Goal: Task Accomplishment & Management: Manage account settings

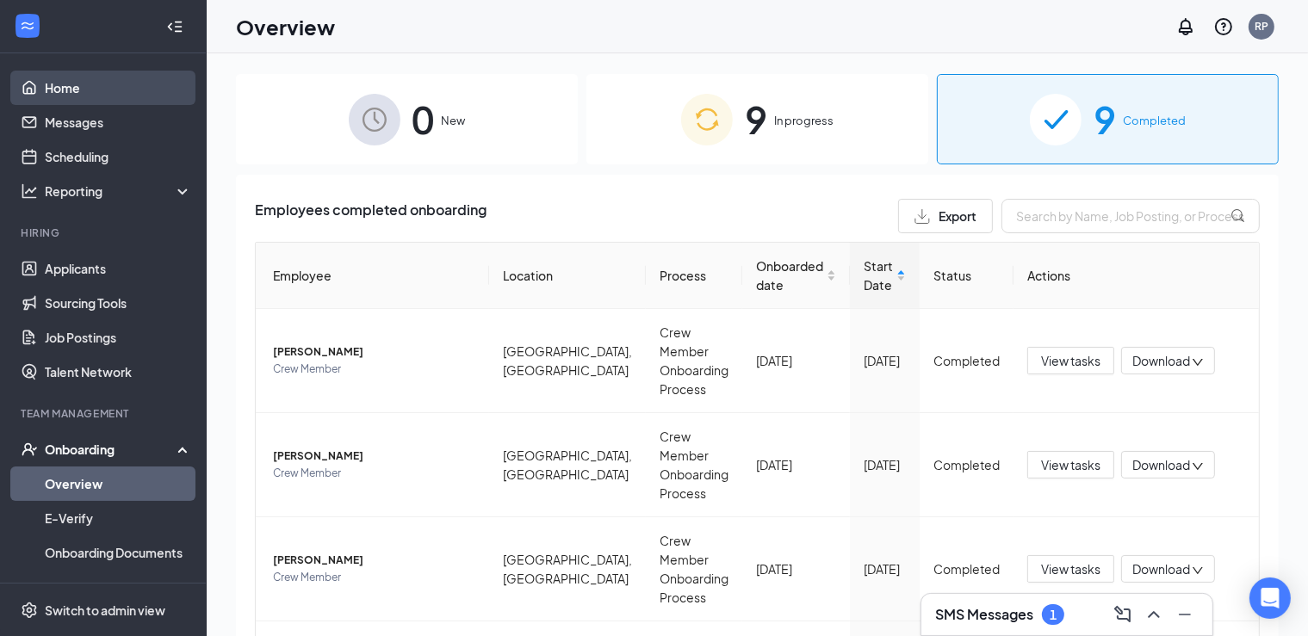
click at [57, 89] on link "Home" at bounding box center [118, 88] width 147 height 34
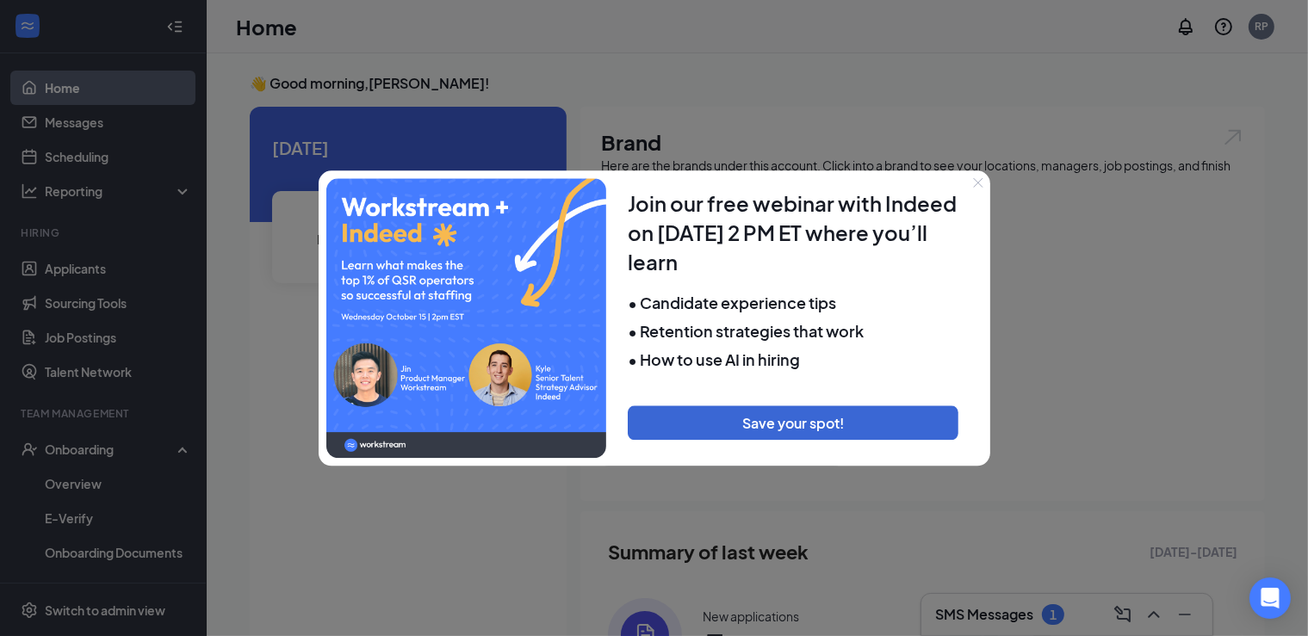
click at [973, 181] on button "Close" at bounding box center [978, 182] width 24 height 24
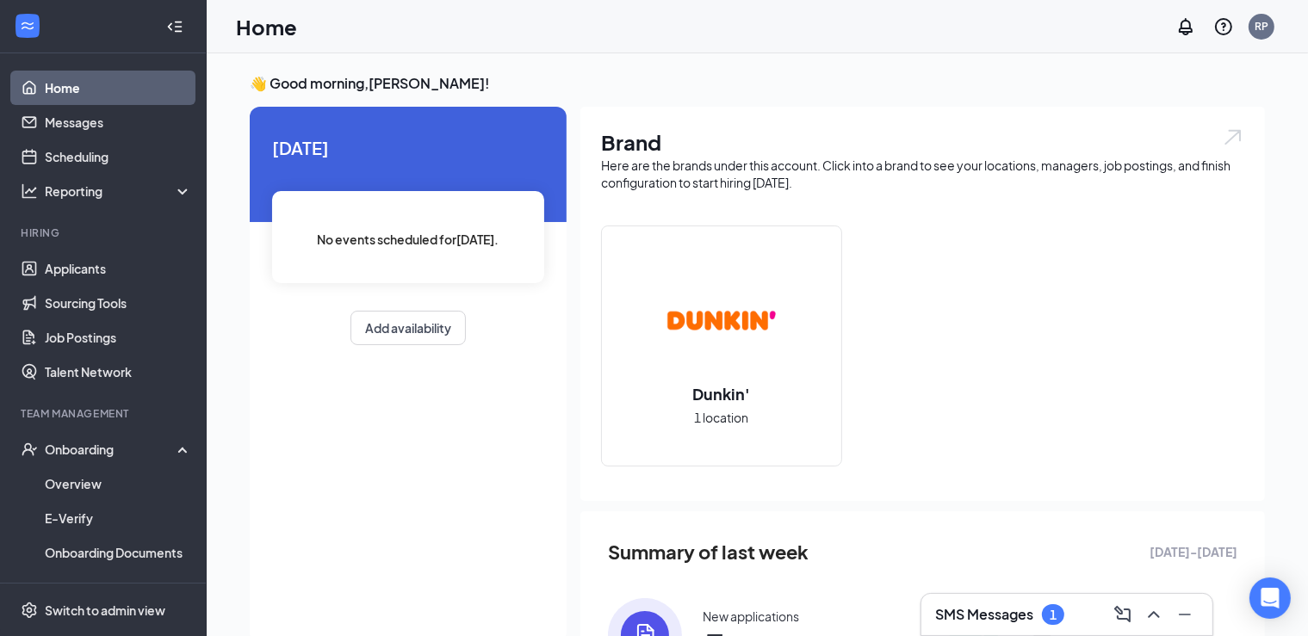
click at [728, 615] on div "New applications" at bounding box center [750, 616] width 96 height 17
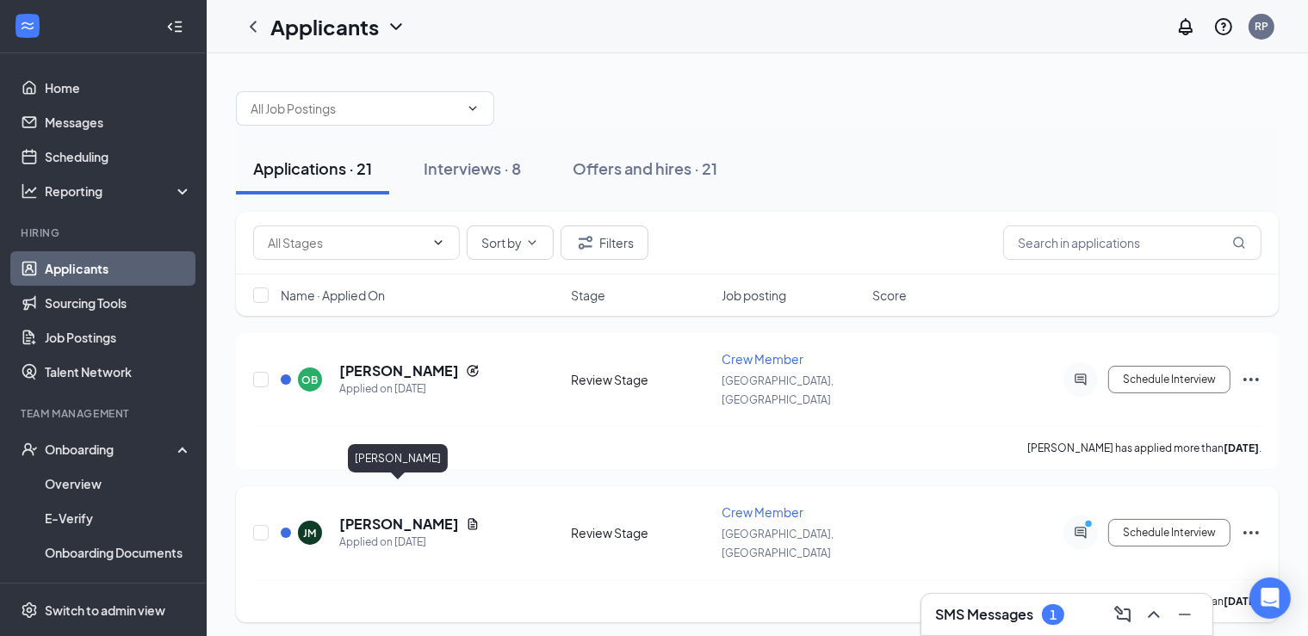
click at [408, 515] on h5 "[PERSON_NAME]" at bounding box center [399, 524] width 120 height 19
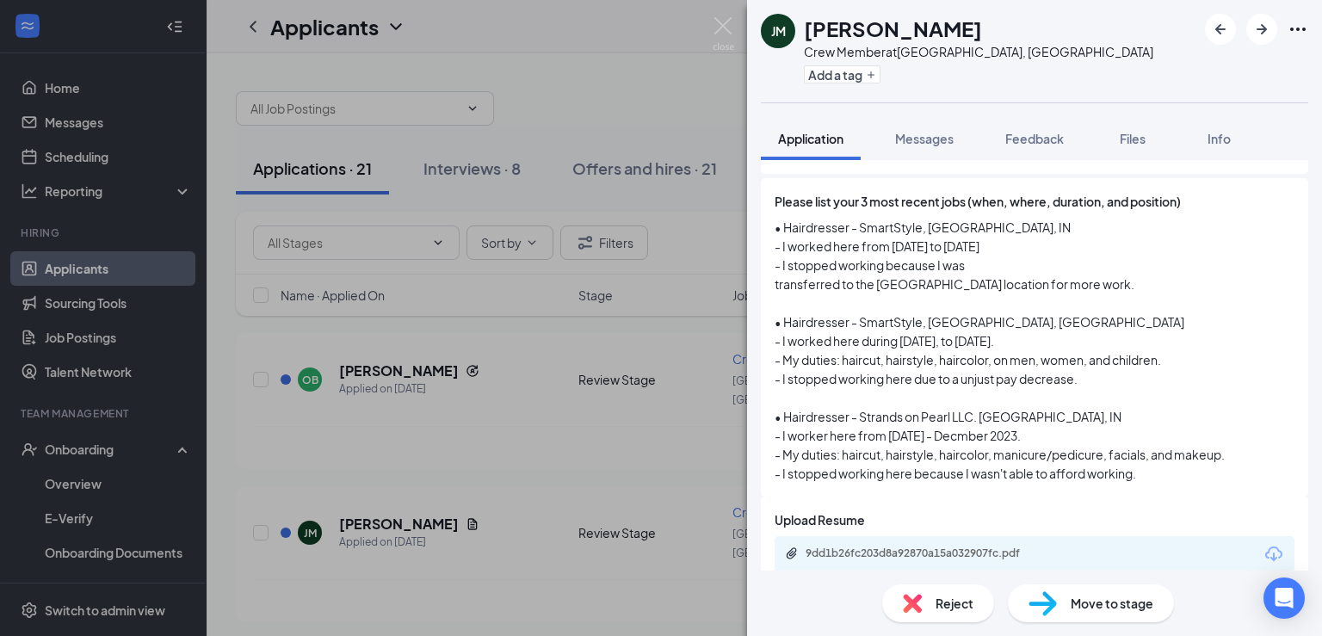
scroll to position [552, 0]
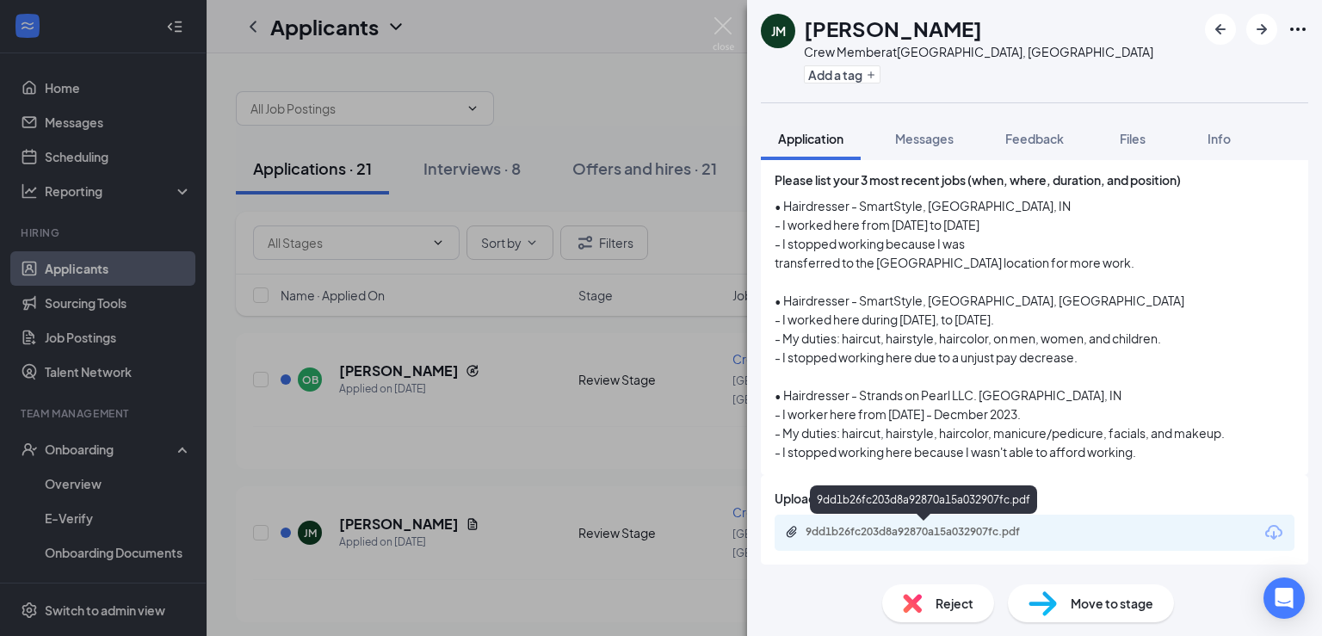
click at [836, 534] on div "9dd1b26fc203d8a92870a15a032907fc.pdf" at bounding box center [926, 532] width 241 height 14
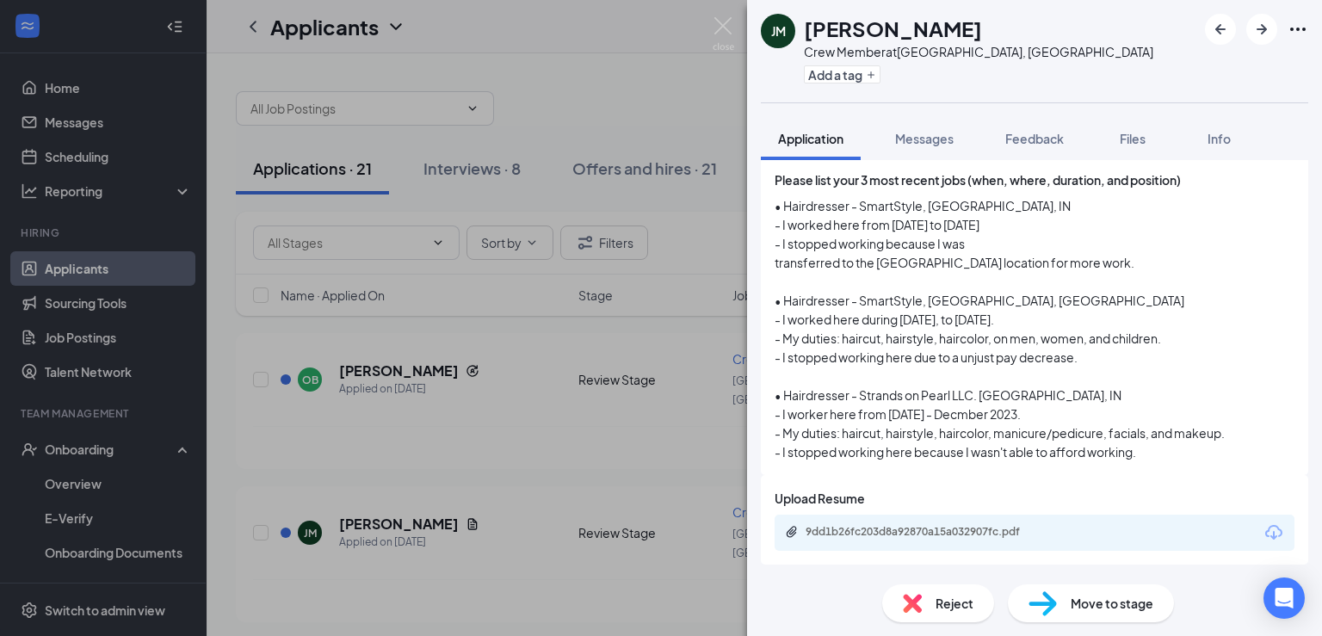
scroll to position [546, 0]
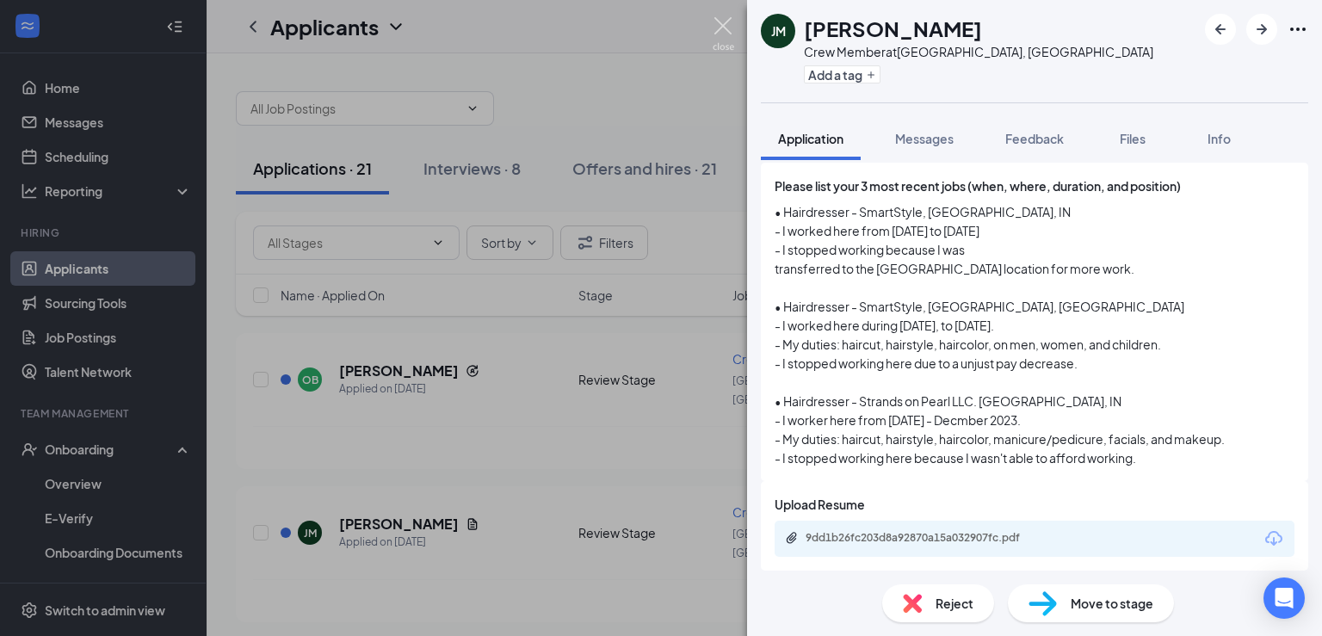
click at [719, 39] on img at bounding box center [724, 34] width 22 height 34
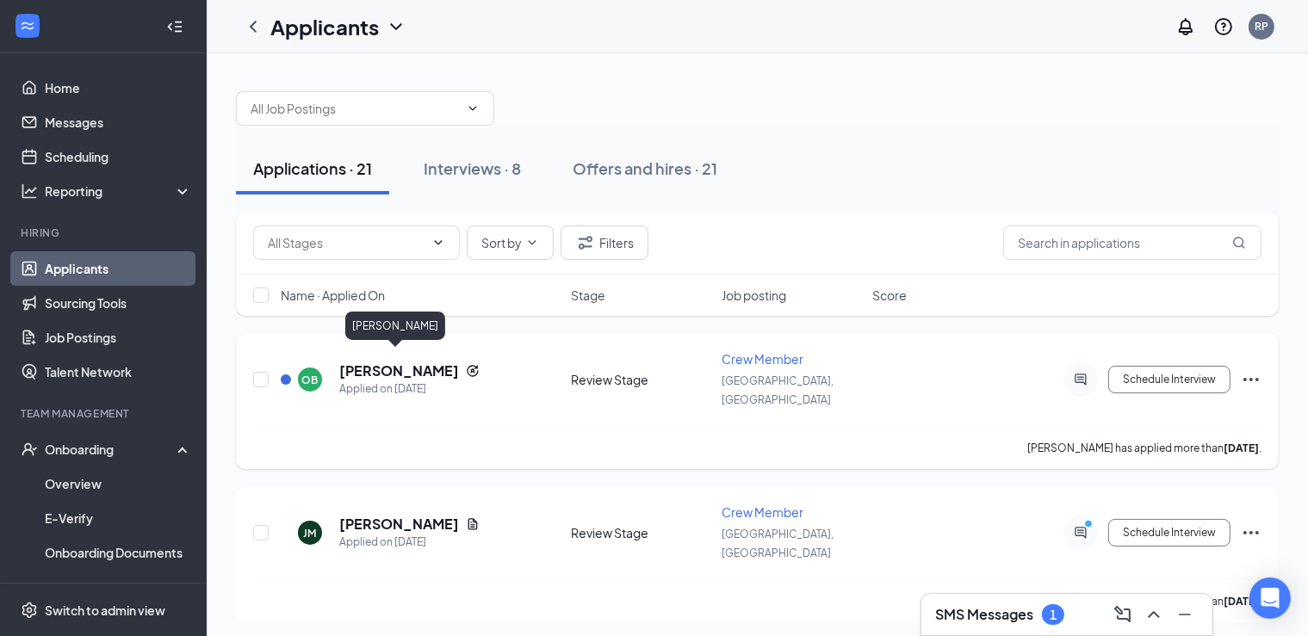
click at [384, 362] on h5 "[PERSON_NAME]" at bounding box center [399, 371] width 120 height 19
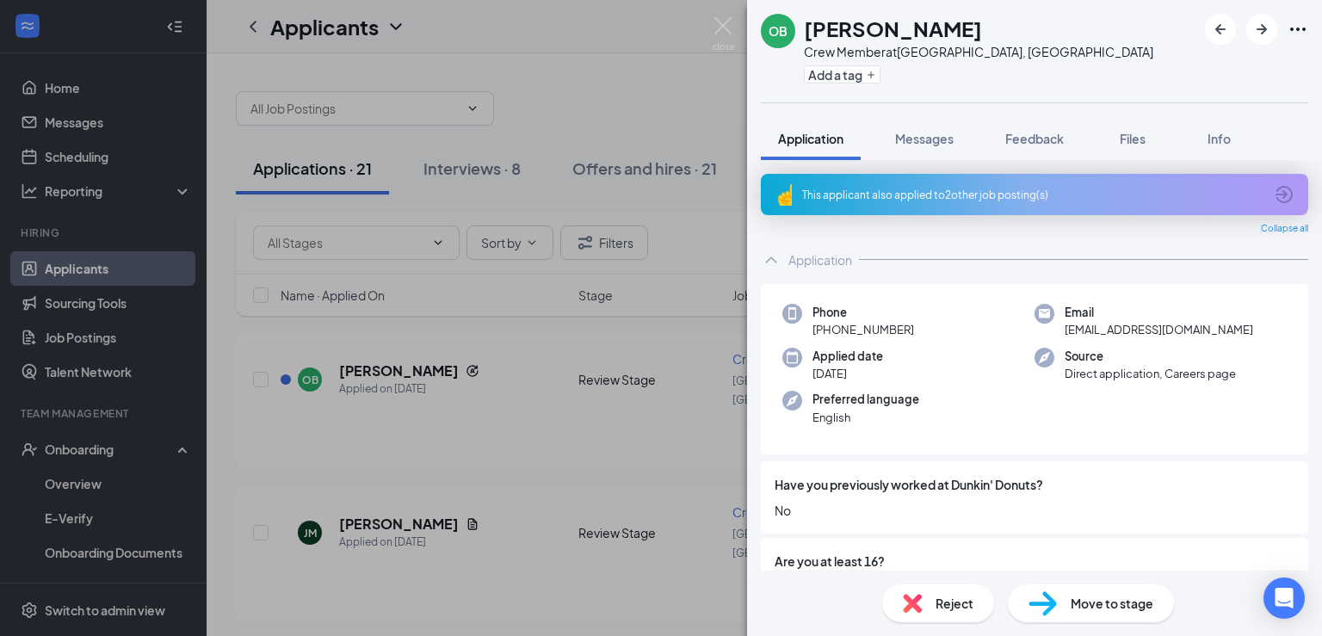
click at [718, 14] on div "OB [PERSON_NAME] Crew Member at [GEOGRAPHIC_DATA], IN Add a tag Application Mes…" at bounding box center [661, 318] width 1322 height 636
click at [717, 22] on img at bounding box center [724, 34] width 22 height 34
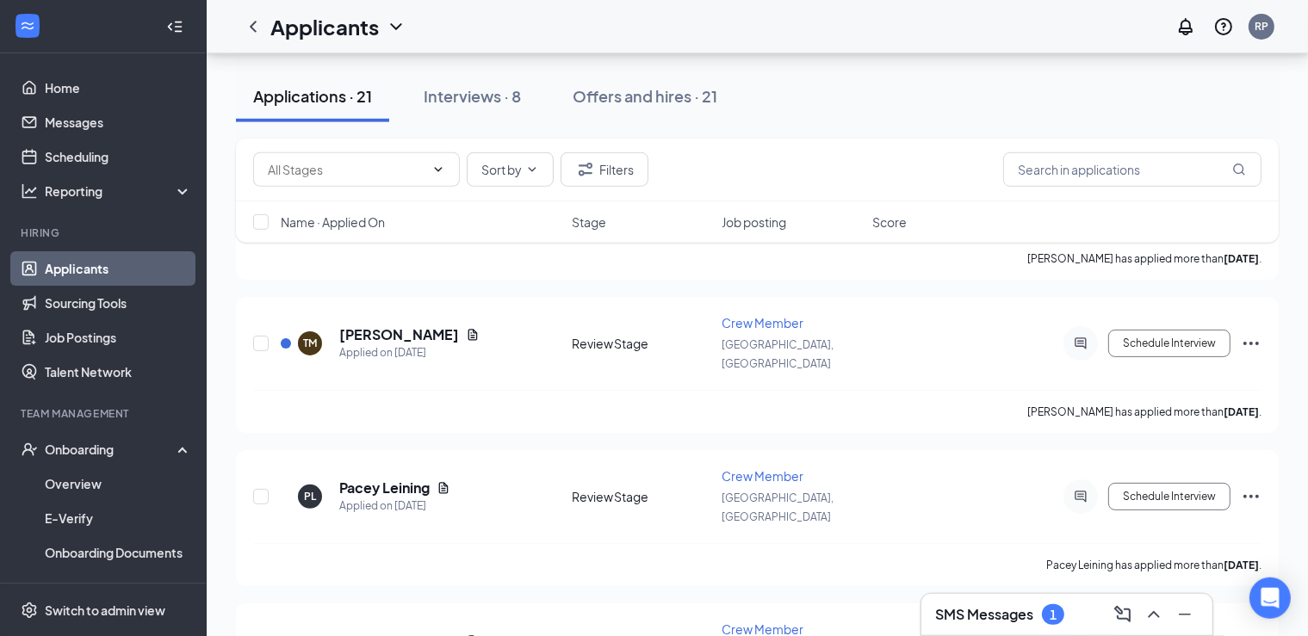
scroll to position [344, 0]
